Goal: Find contact information: Find contact information

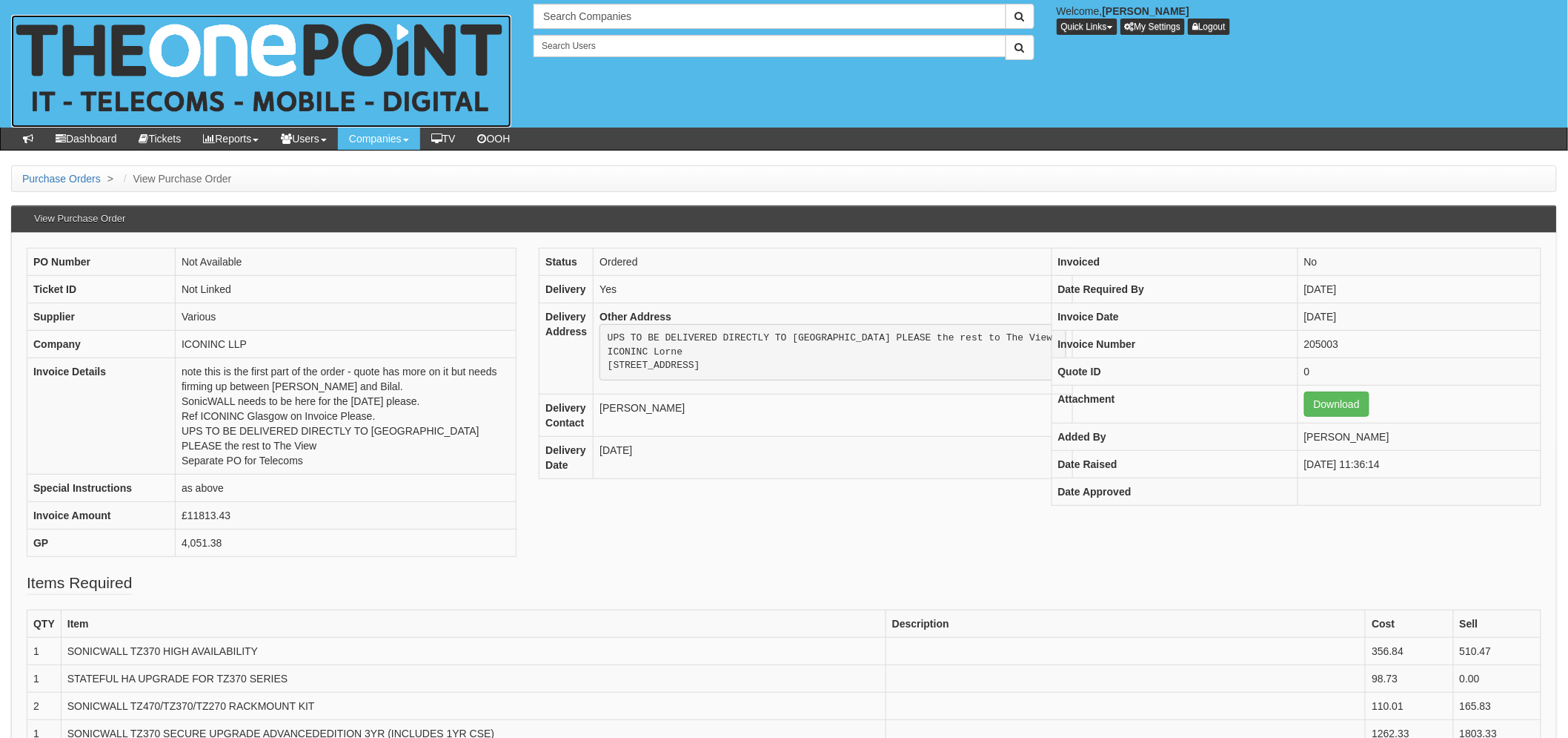
click at [127, 53] on img at bounding box center [261, 72] width 500 height 113
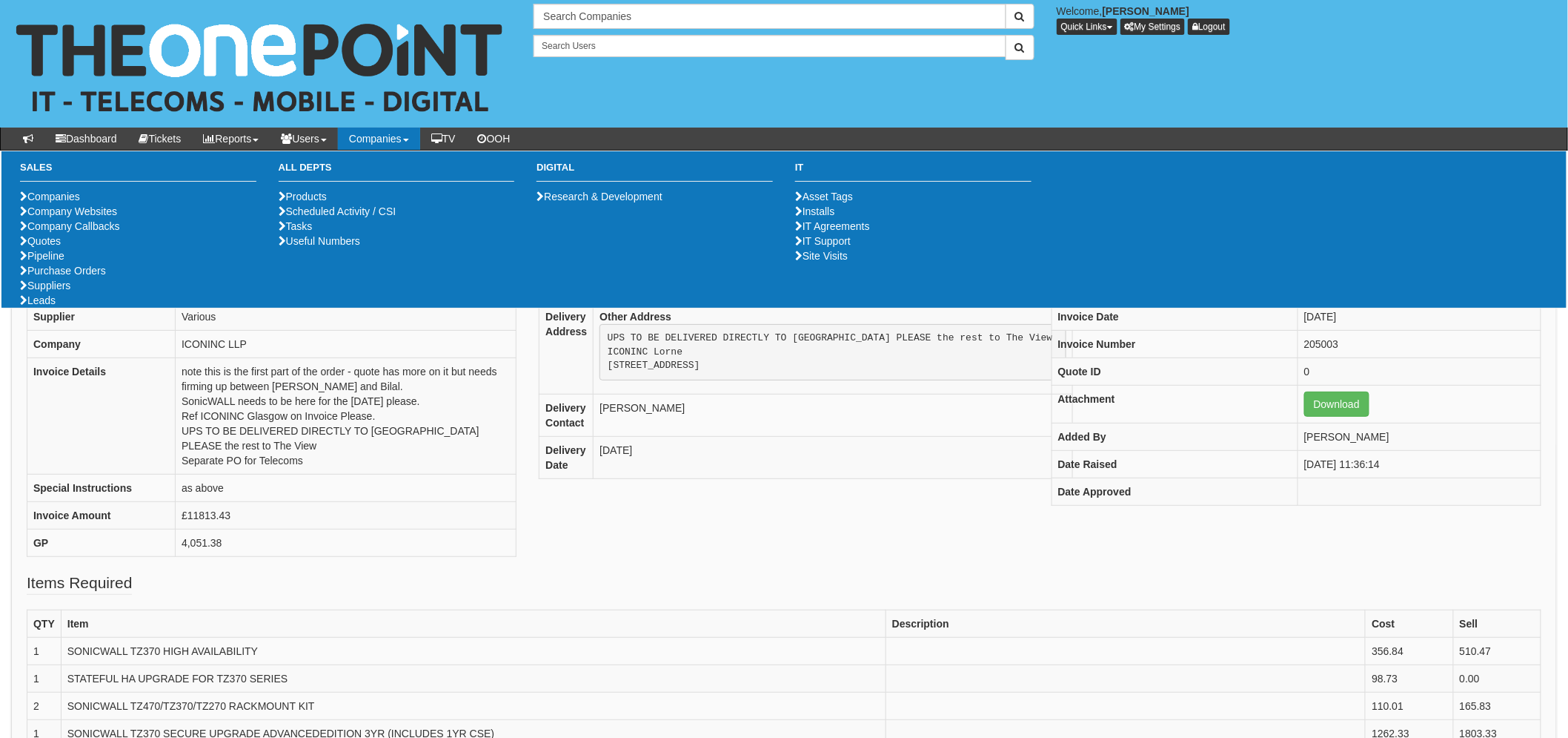
click at [539, 30] on div "Search Companies Welcome, Laura Toyne Quick Links Add Appointment Appointments …" at bounding box center [1045, 32] width 1045 height 56
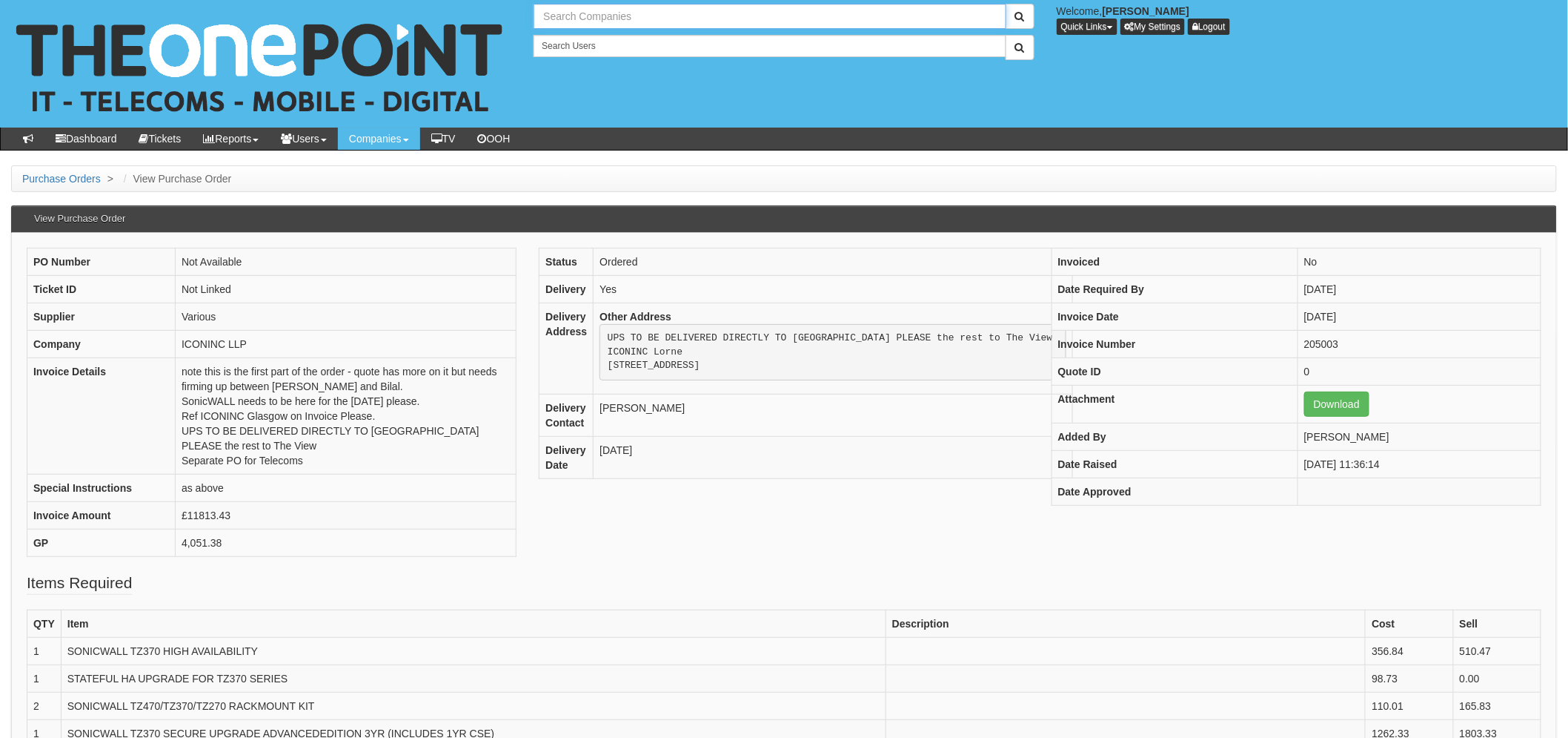
click at [549, 20] on input "text" at bounding box center [769, 16] width 472 height 25
type input "robinson"
click at [1005, 4] on button "submit" at bounding box center [1020, 16] width 29 height 25
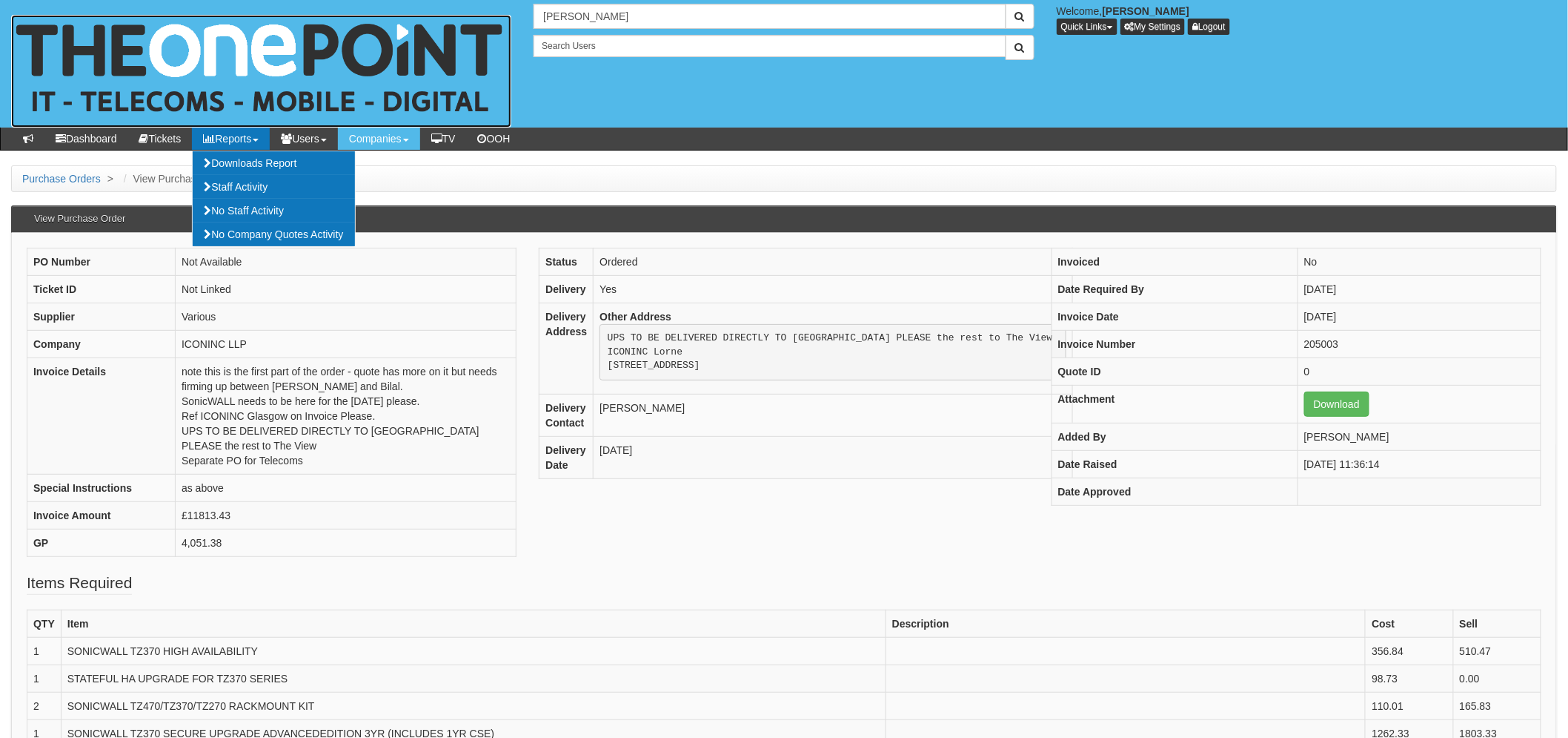
click at [145, 60] on img at bounding box center [261, 72] width 500 height 113
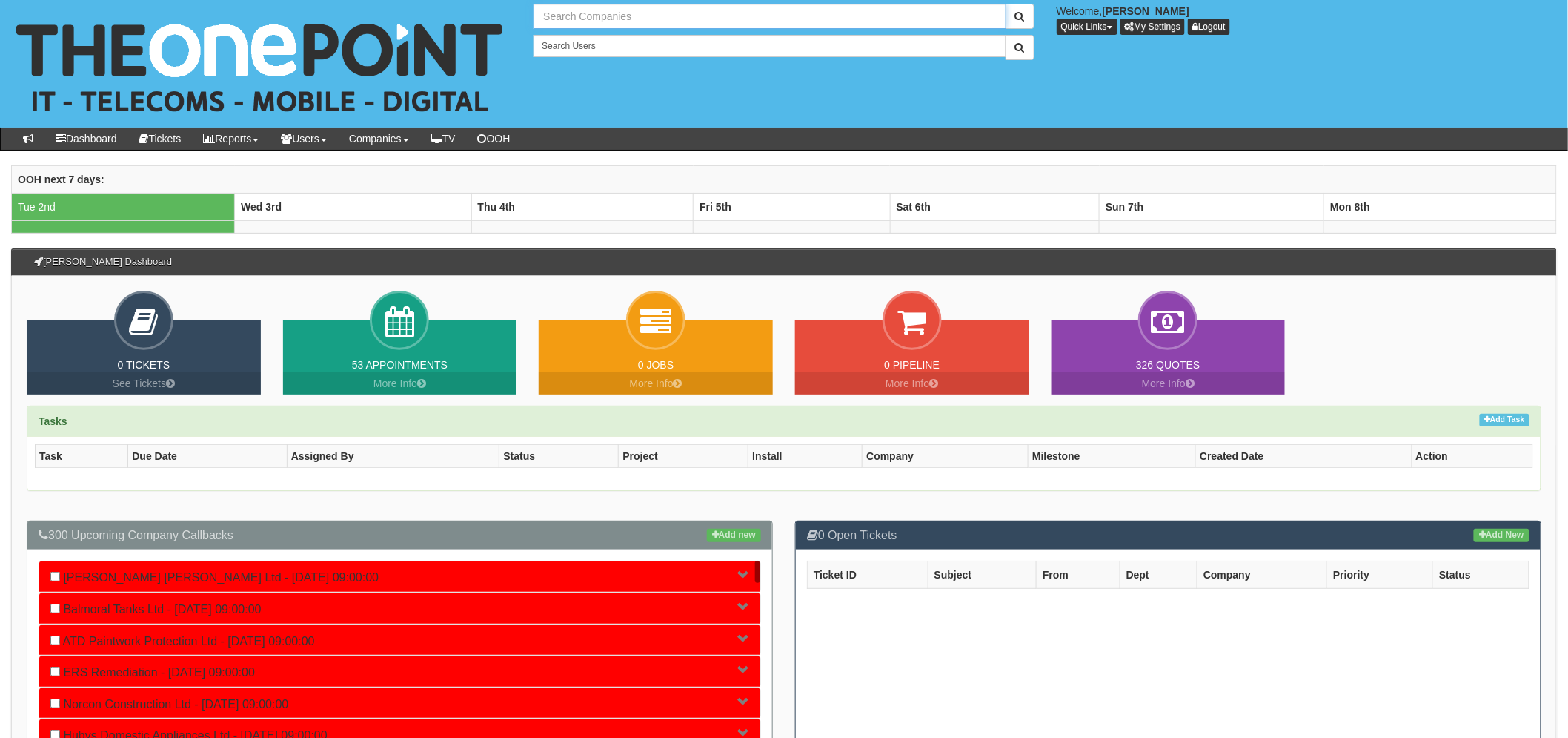
click at [586, 28] on input "text" at bounding box center [769, 16] width 472 height 25
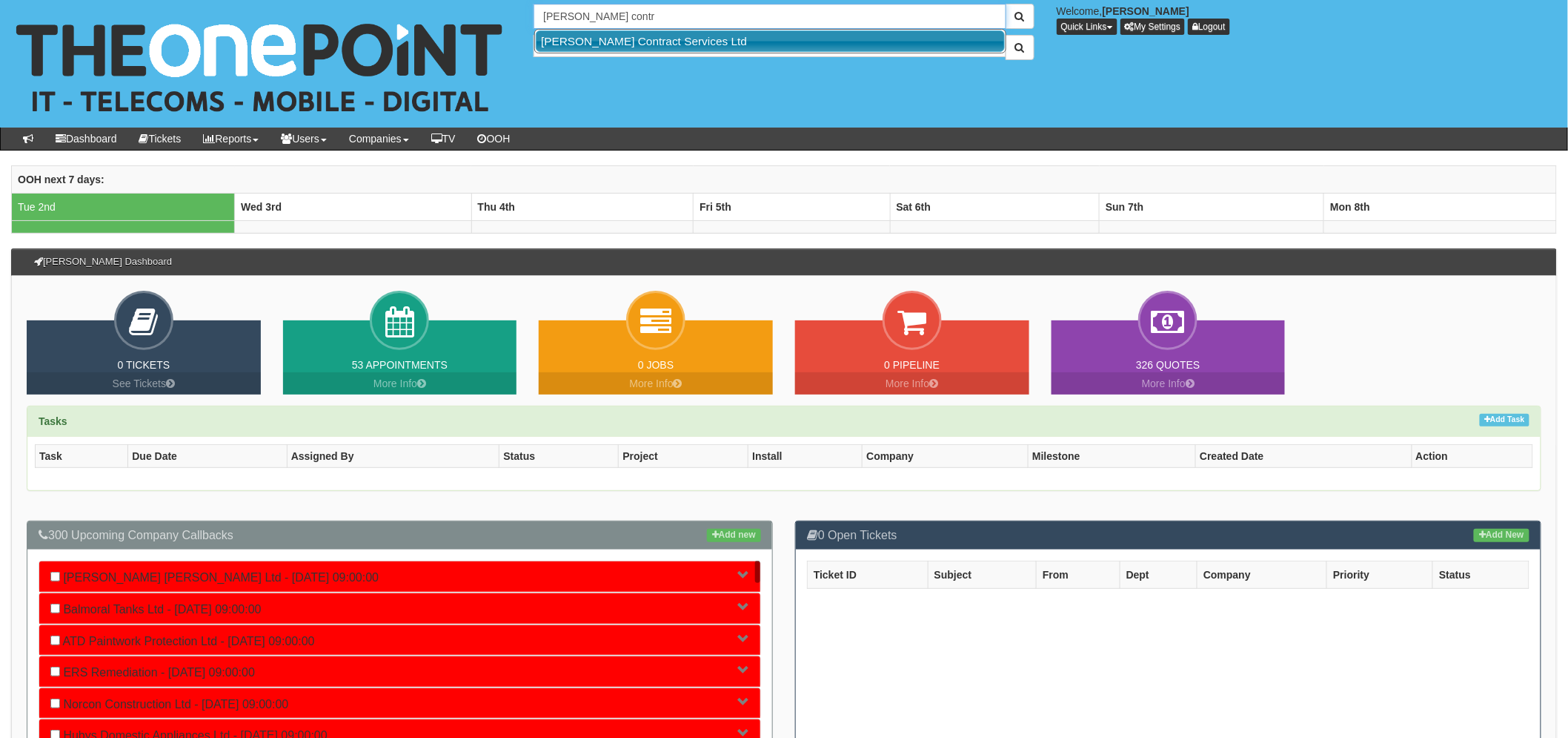
click at [618, 35] on link "Robinson Contract Services Ltd" at bounding box center [770, 41] width 469 height 21
type input "Robinson Contract Services Ltd"
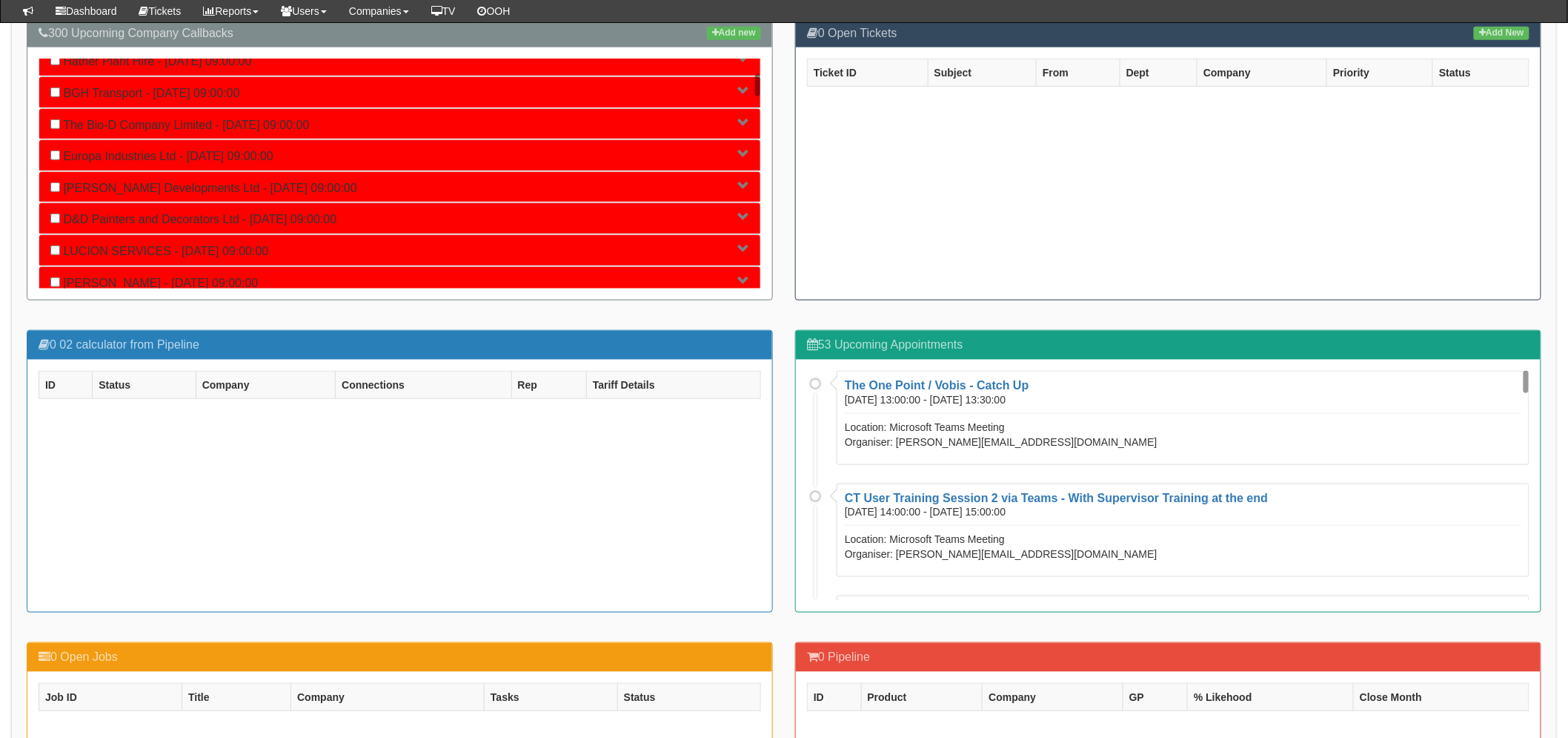
scroll to position [494, 0]
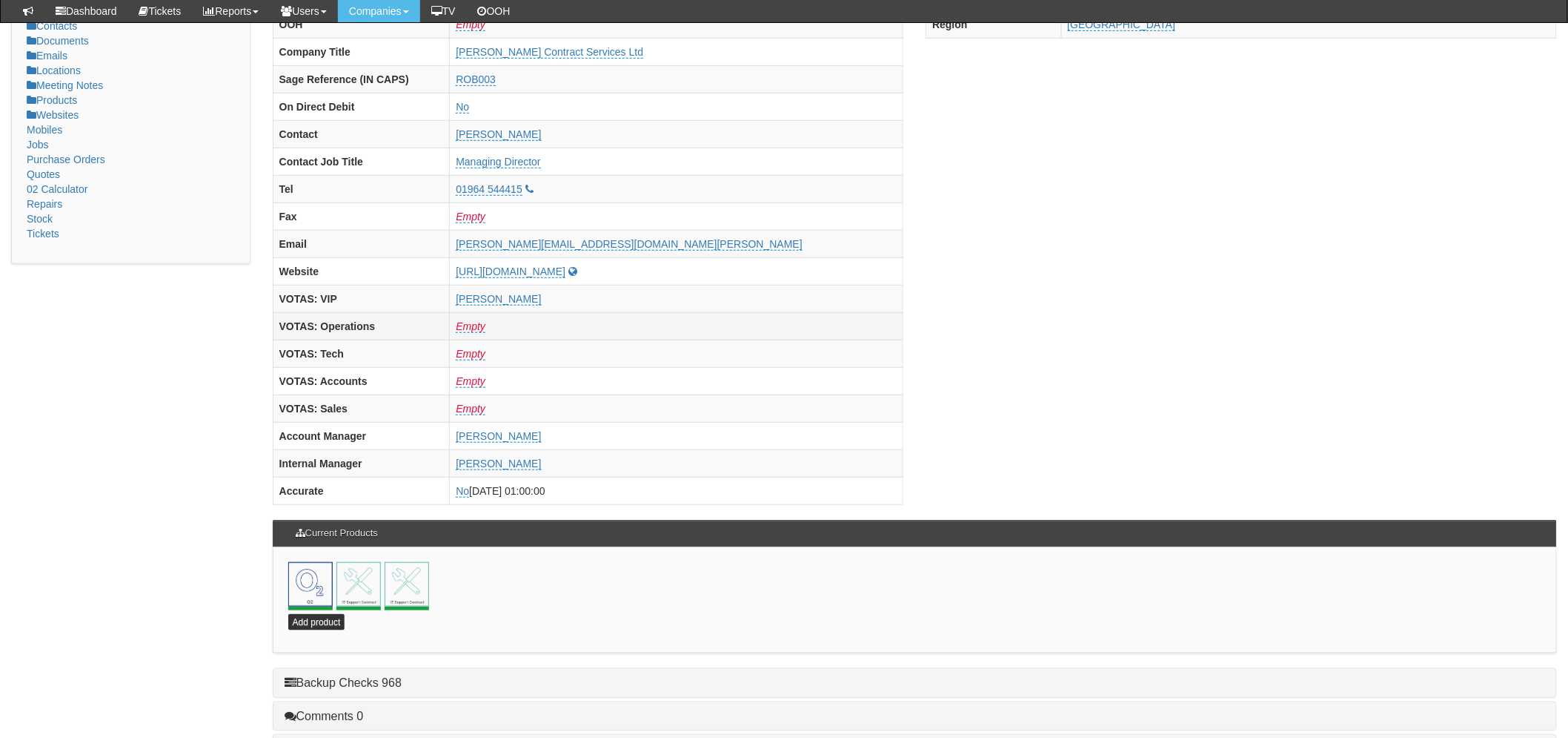
scroll to position [620, 0]
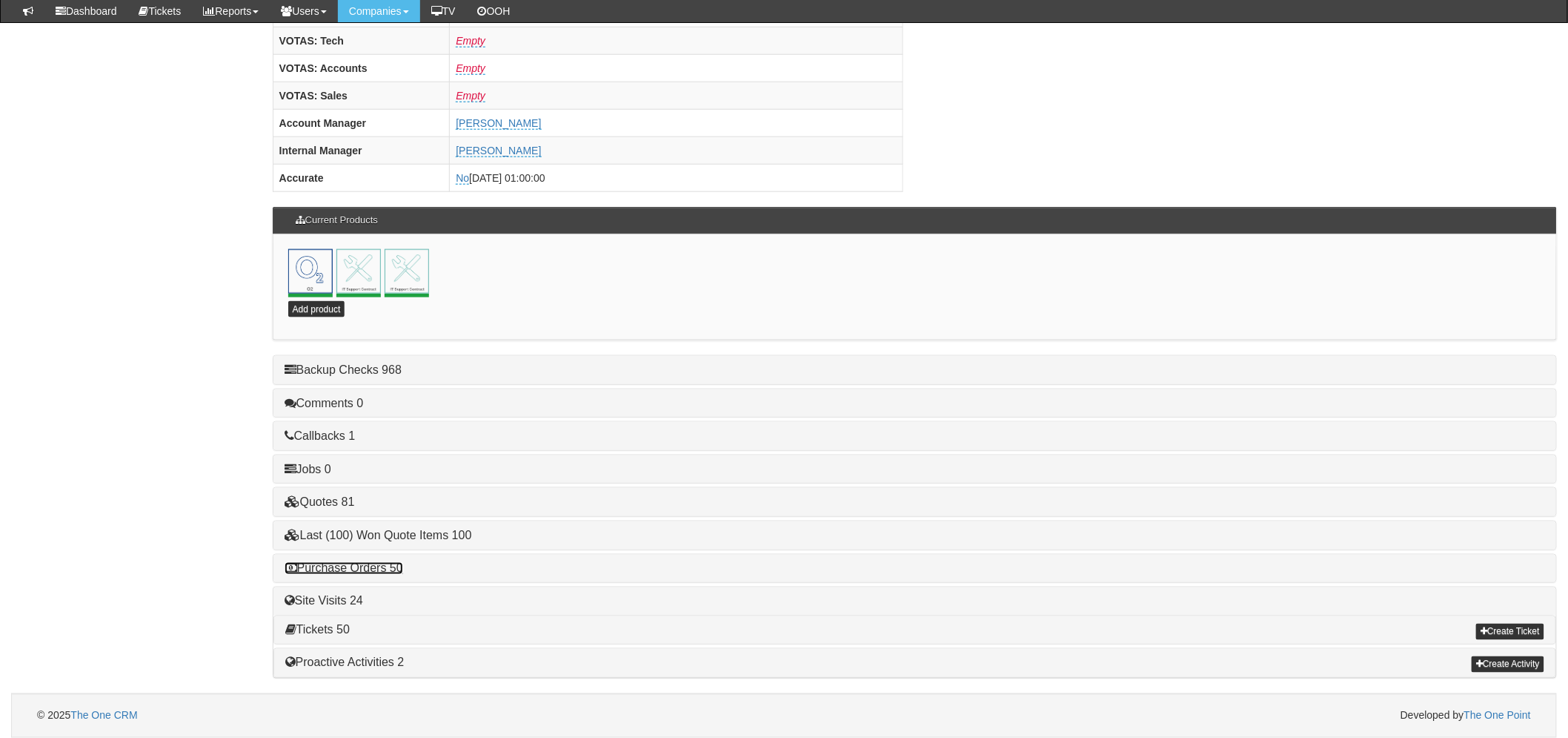
click at [381, 572] on link "Purchase Orders 50" at bounding box center [344, 568] width 118 height 12
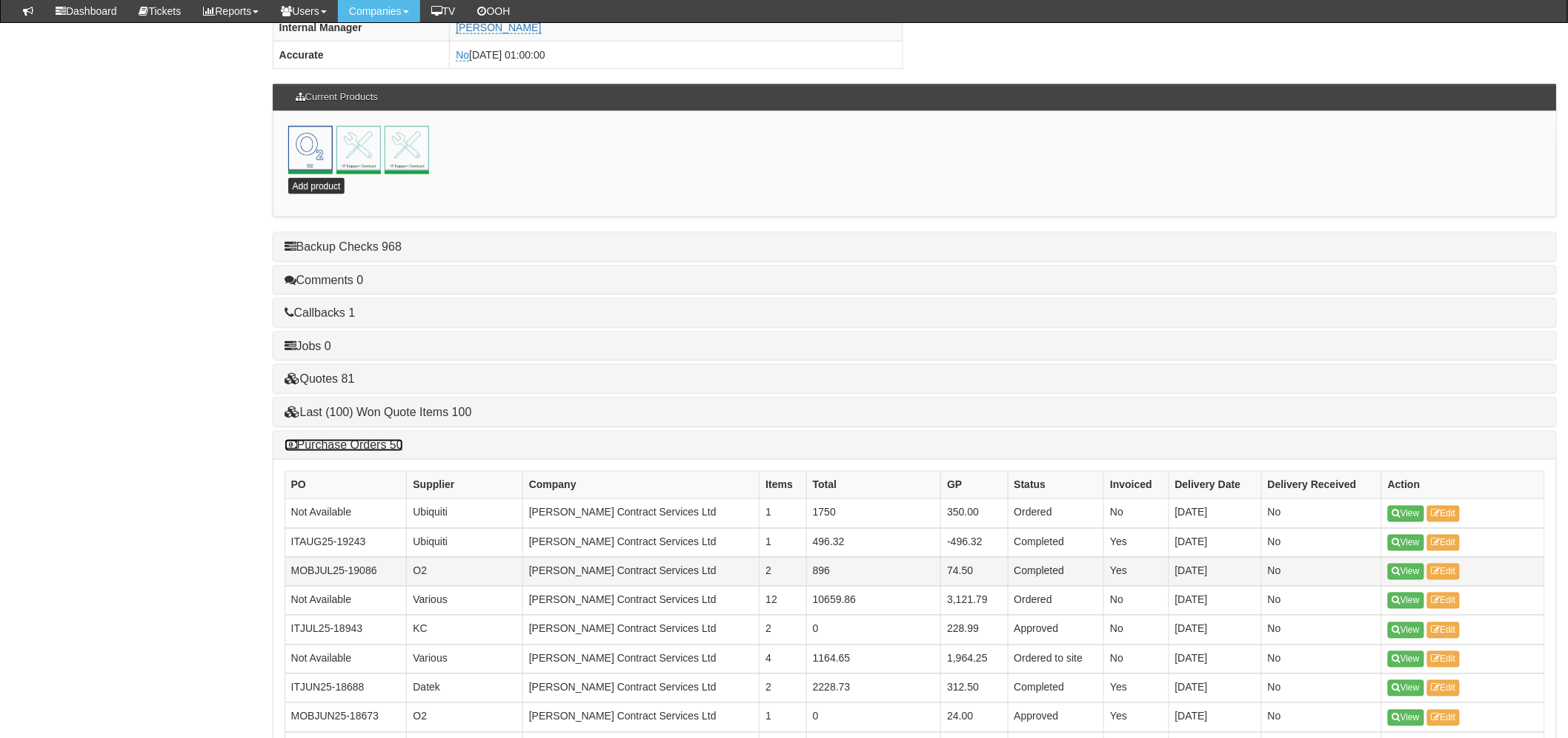
scroll to position [868, 0]
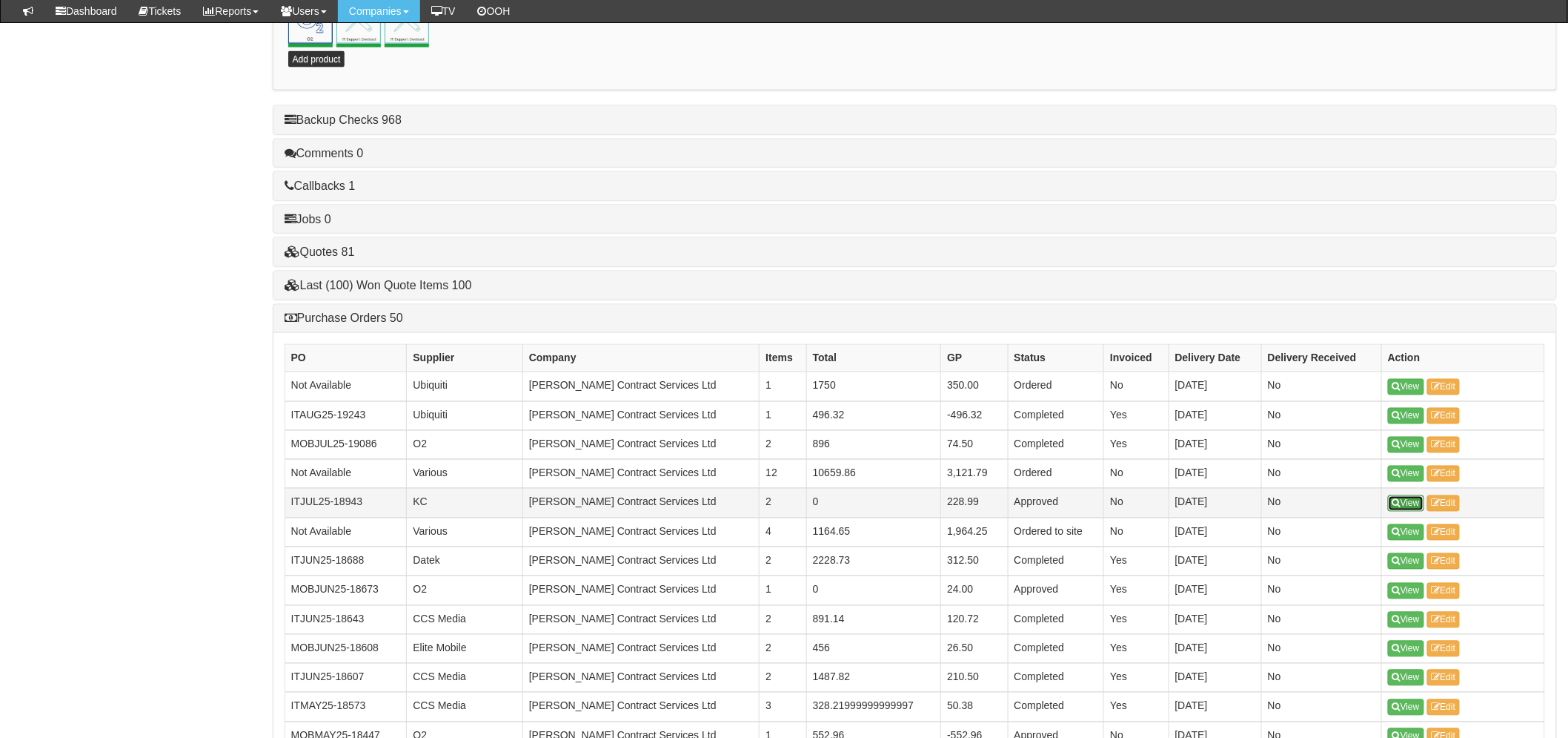
click at [1406, 504] on link "View" at bounding box center [1407, 503] width 36 height 16
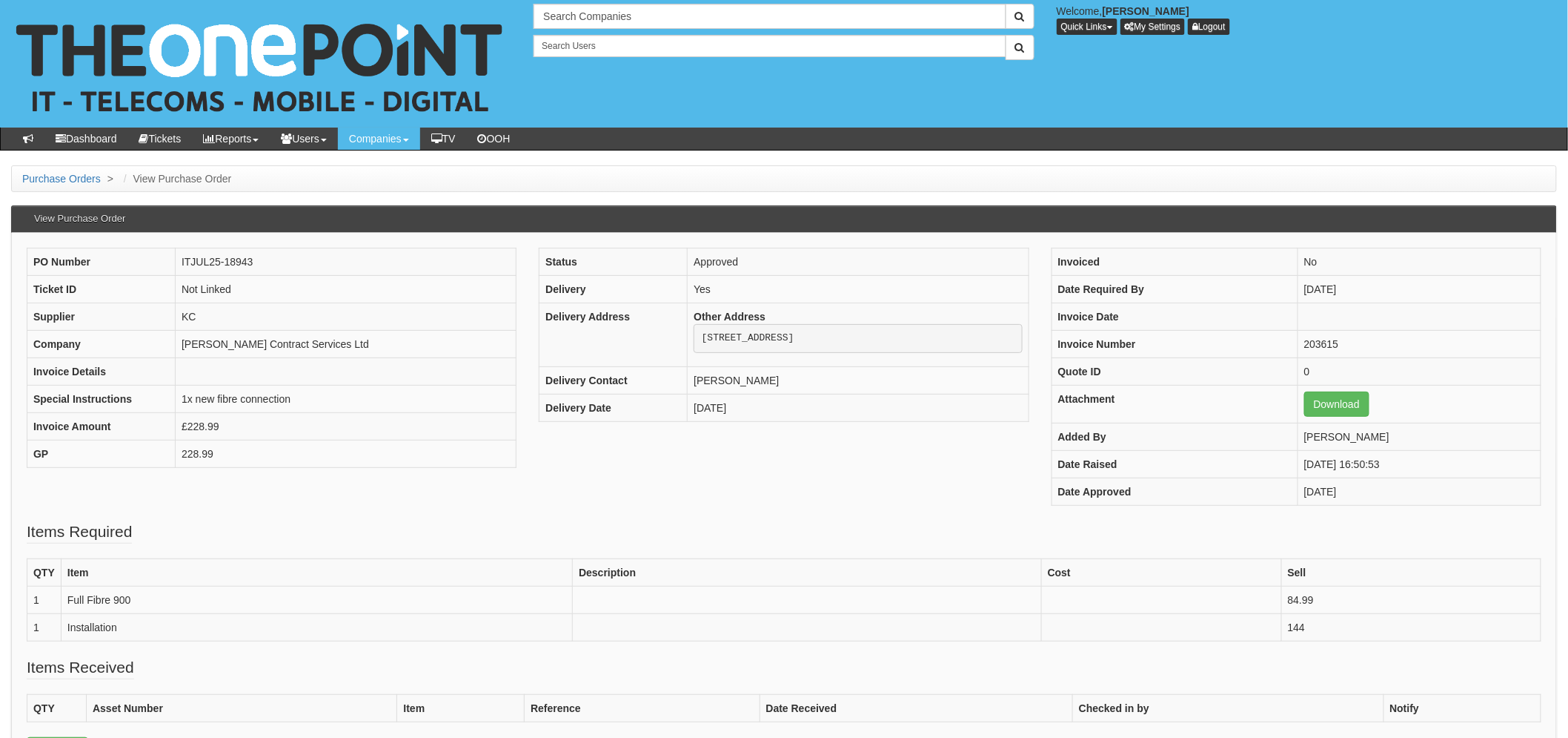
drag, startPoint x: 1204, startPoint y: 0, endPoint x: 1082, endPoint y: 97, distance: 155.9
click at [1082, 97] on div "Search Companies Welcome, Laura Toyne Quick Links Add Appointment Appointments …" at bounding box center [784, 63] width 1590 height 127
click at [643, 18] on input "text" at bounding box center [769, 16] width 472 height 25
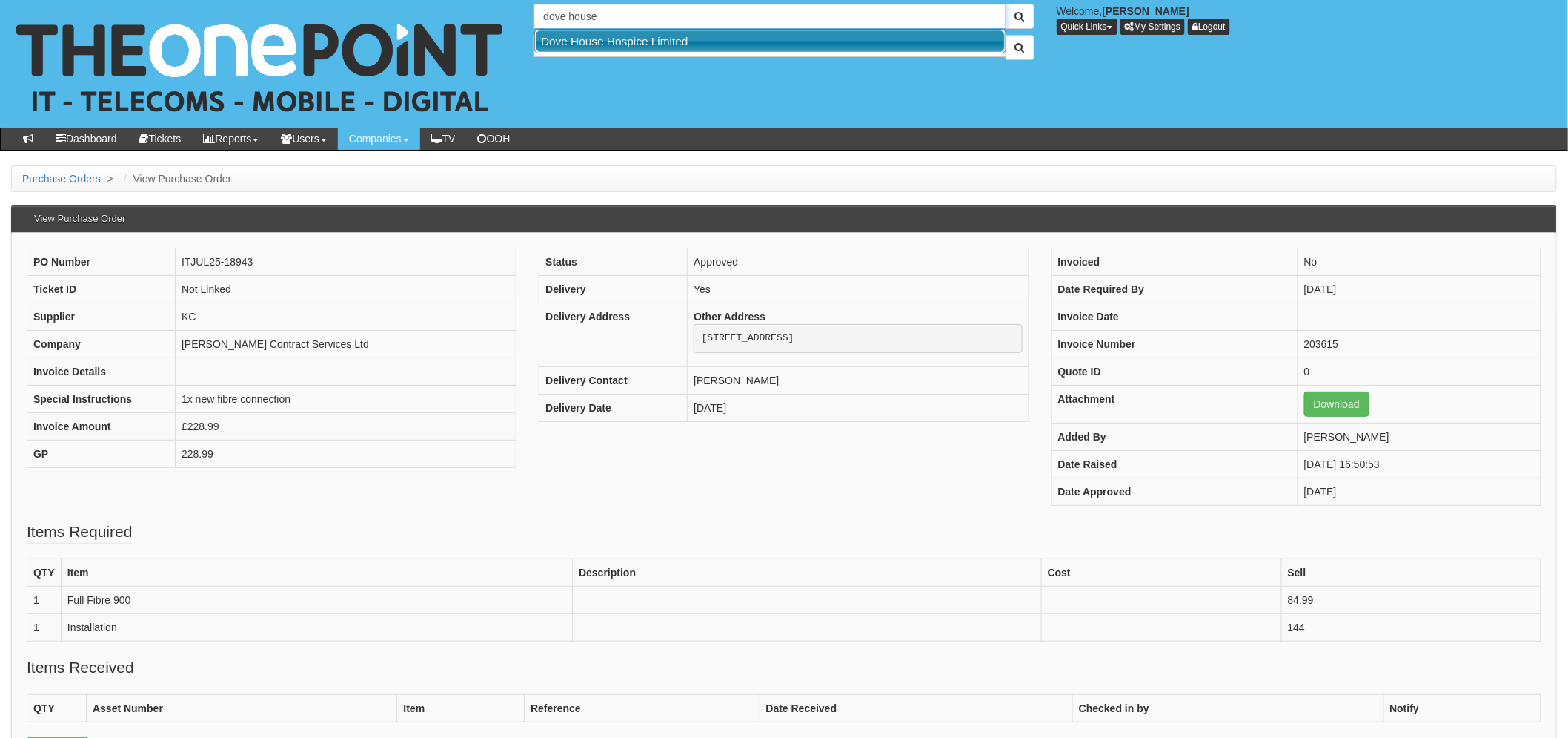
click at [657, 45] on link "Dove House Hospice Limited" at bounding box center [770, 41] width 469 height 21
type input "Dove House Hospice Limited"
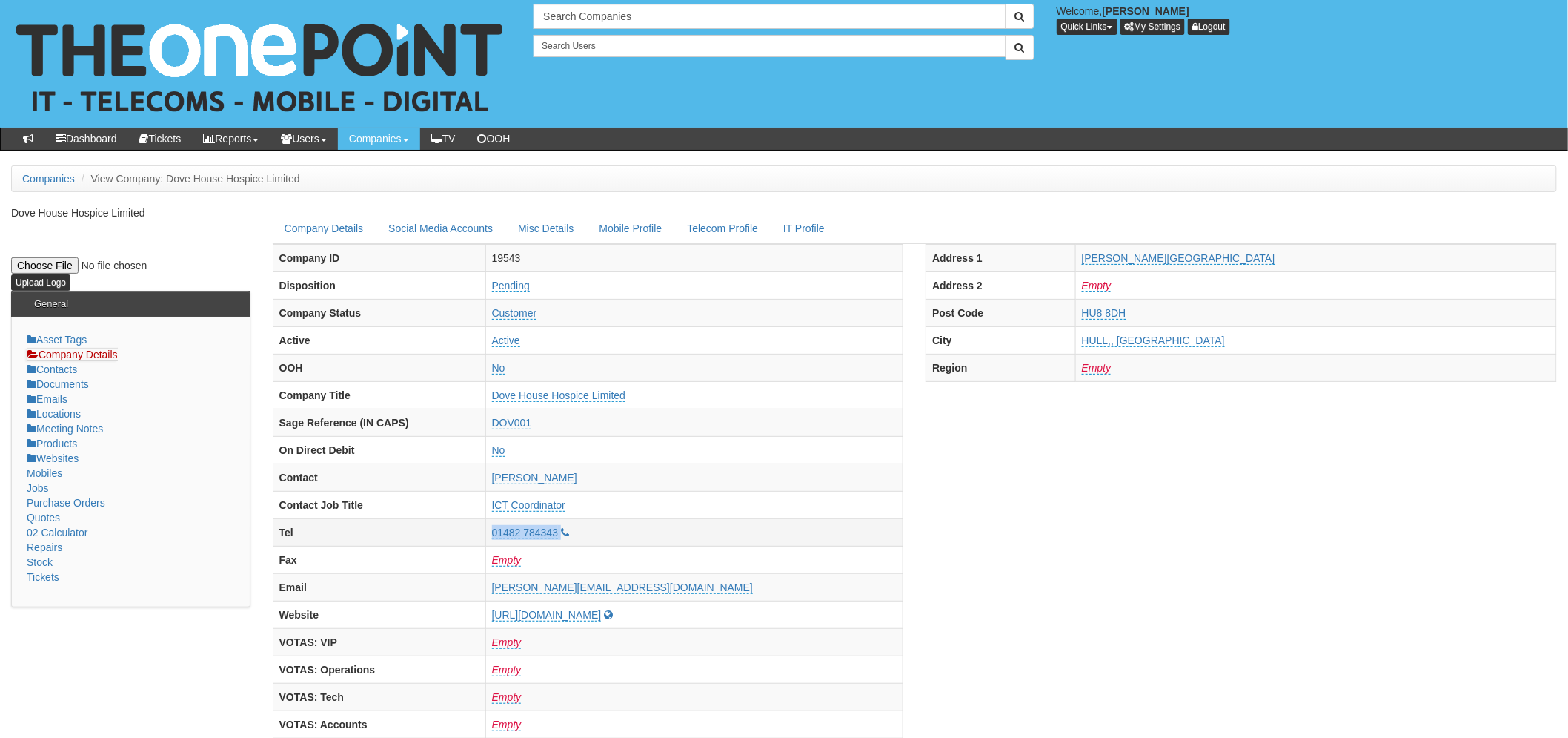
drag, startPoint x: 662, startPoint y: 531, endPoint x: 562, endPoint y: 535, distance: 100.1
click at [562, 535] on tr "Tel 01482 784343" at bounding box center [588, 532] width 631 height 28
copy tr "01482 784343"
drag, startPoint x: 728, startPoint y: 589, endPoint x: 559, endPoint y: 596, distance: 169.1
click at [559, 596] on tr "Email [PERSON_NAME][EMAIL_ADDRESS][DOMAIN_NAME]" at bounding box center [588, 587] width 631 height 28
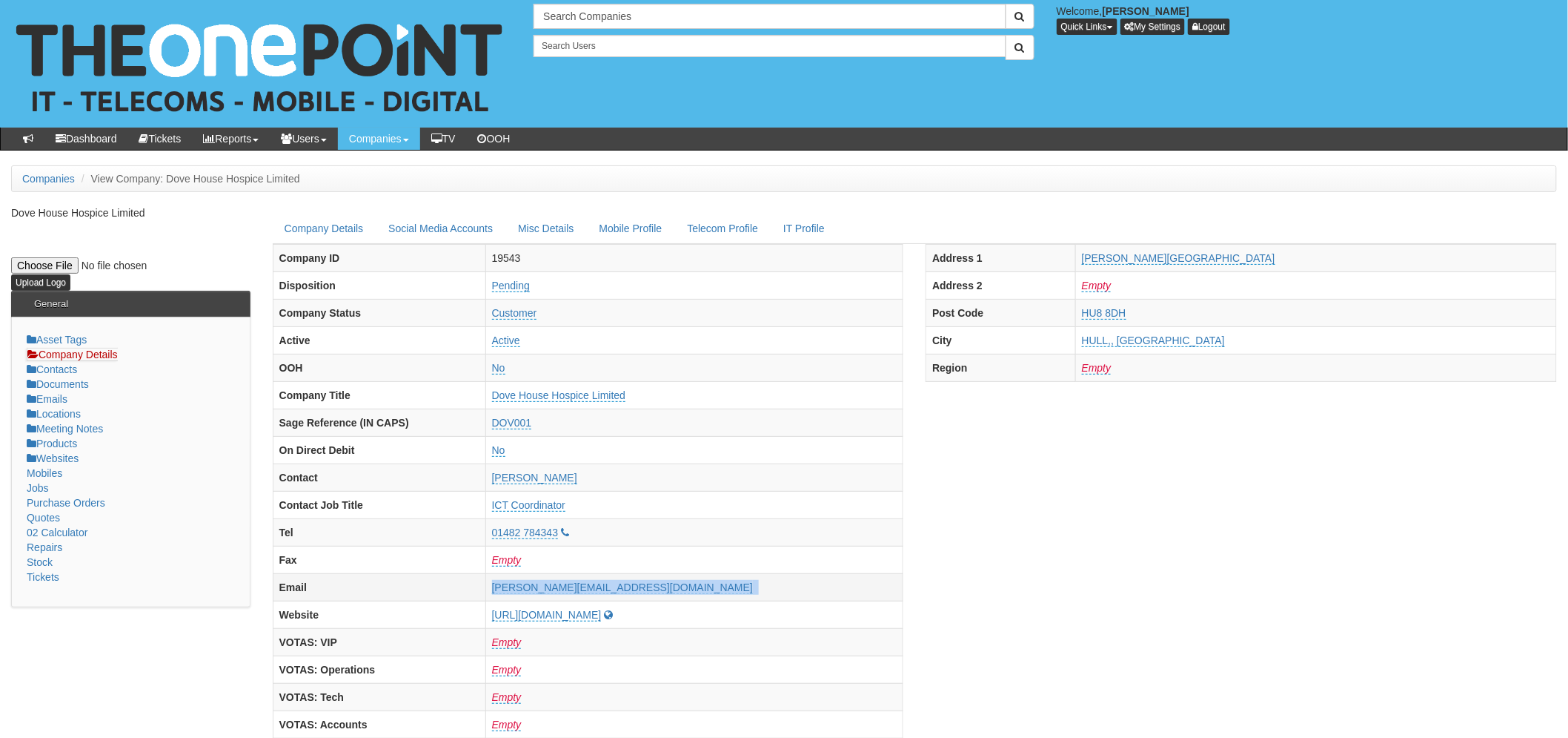
copy tr "[PERSON_NAME][EMAIL_ADDRESS][DOMAIN_NAME]"
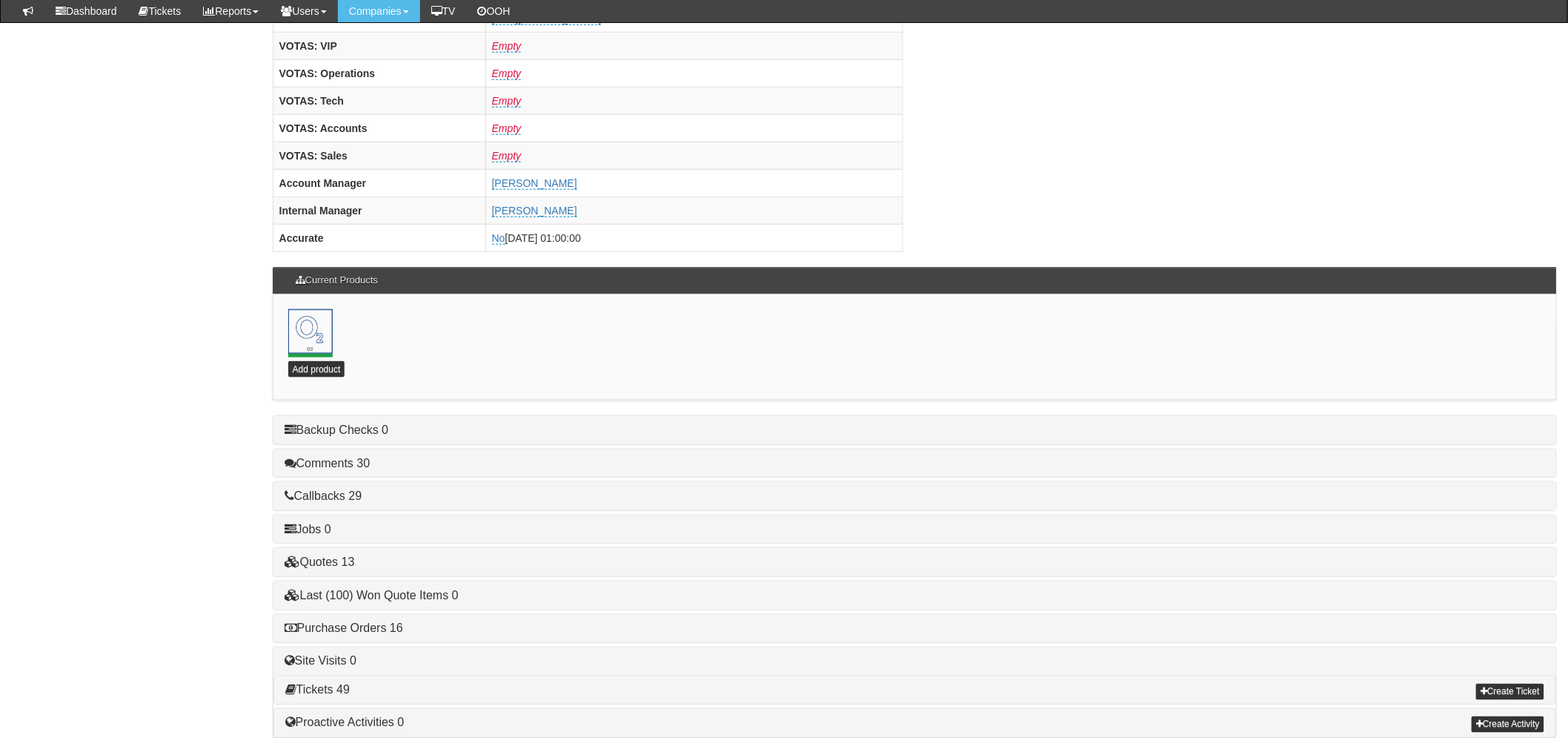
scroll to position [620, 0]
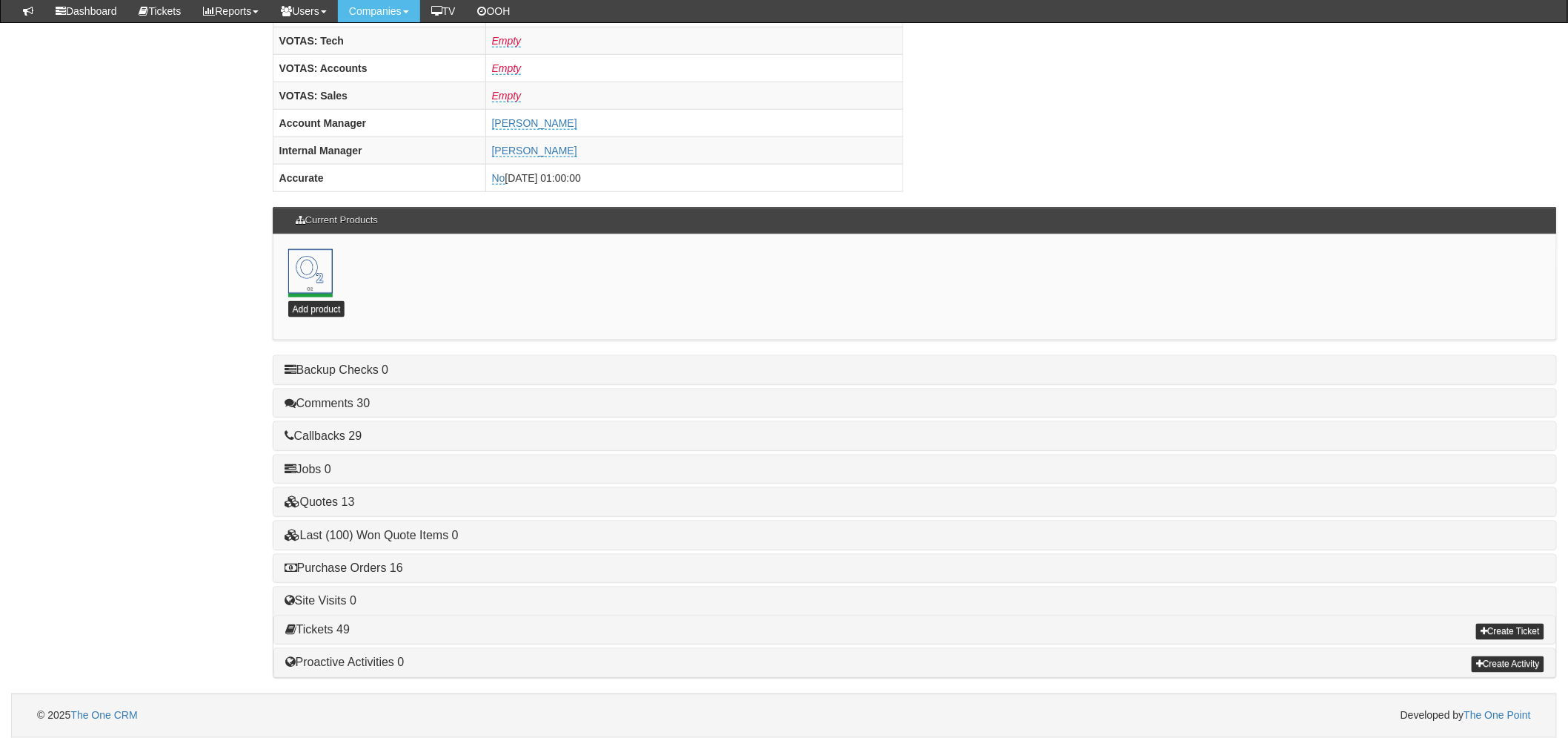
click at [391, 574] on h4 "Purchase Orders 16" at bounding box center [914, 569] width 1260 height 13
click at [391, 572] on link "Purchase Orders 16" at bounding box center [344, 568] width 118 height 12
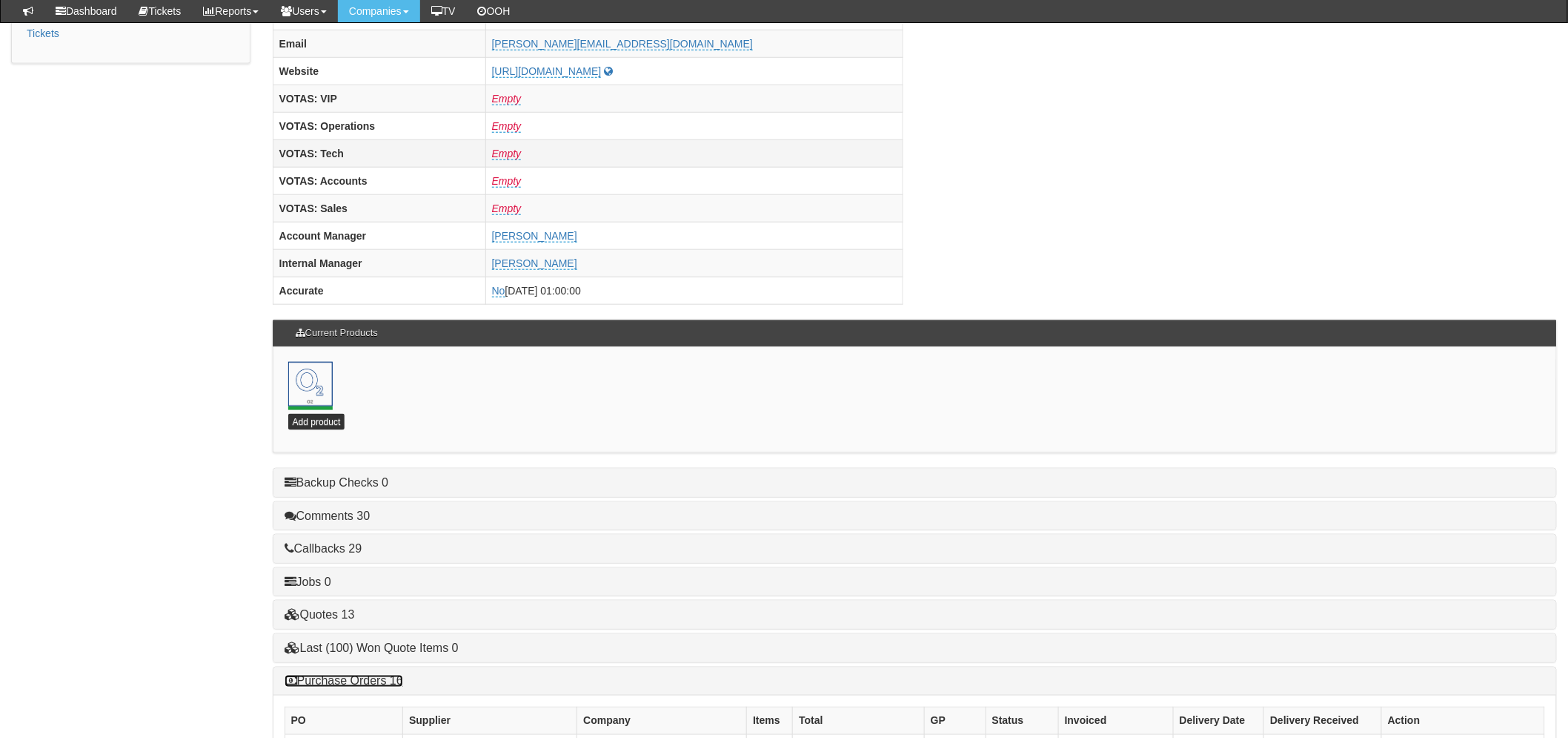
scroll to position [374, 0]
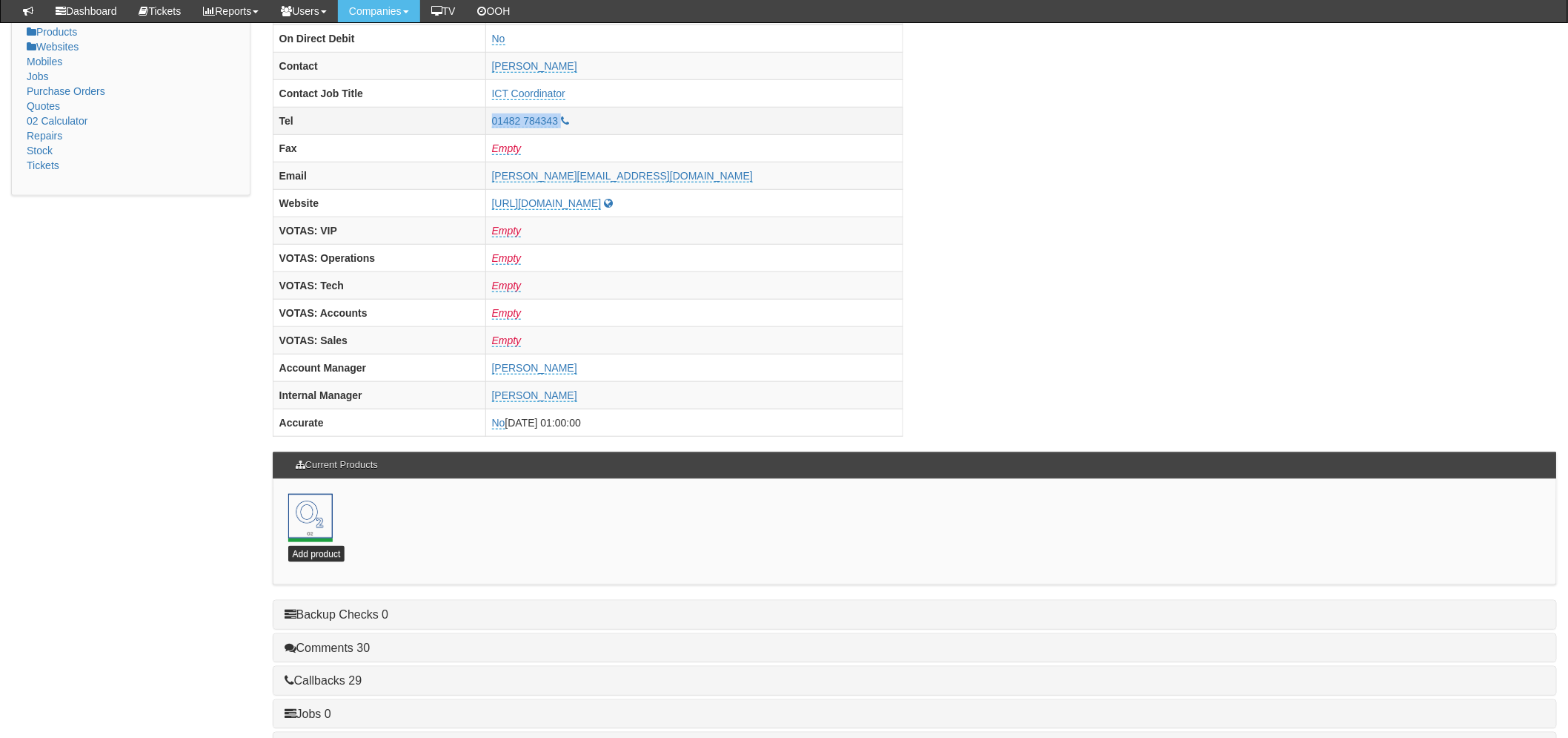
drag, startPoint x: 652, startPoint y: 122, endPoint x: 541, endPoint y: 118, distance: 111.1
click at [541, 118] on tr "Tel 01482 784343" at bounding box center [588, 120] width 631 height 28
copy tr "01482 784343"
